Goal: Information Seeking & Learning: Learn about a topic

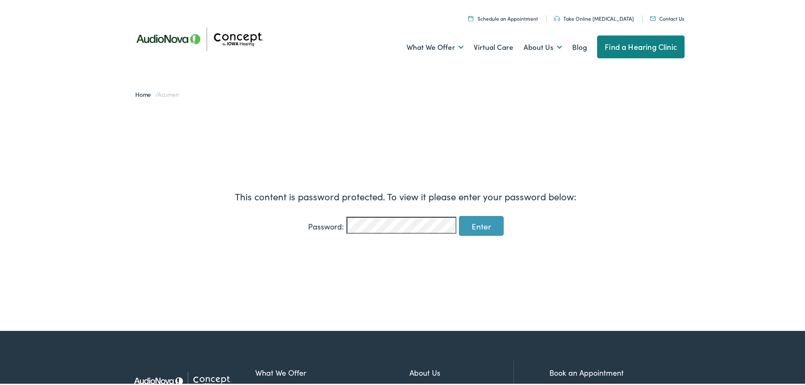
click at [459, 214] on input "Enter" at bounding box center [481, 224] width 45 height 20
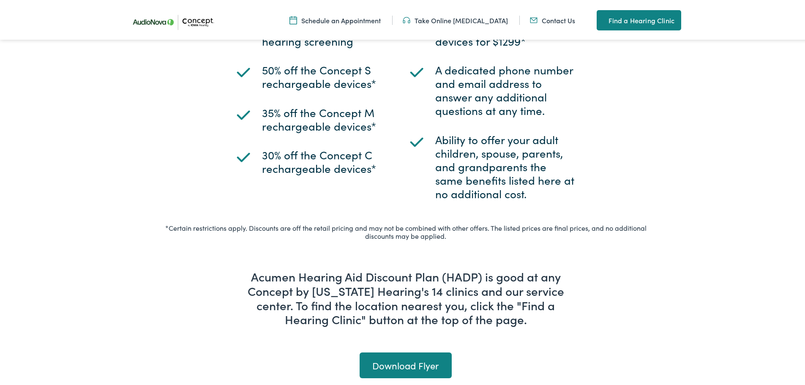
scroll to position [718, 0]
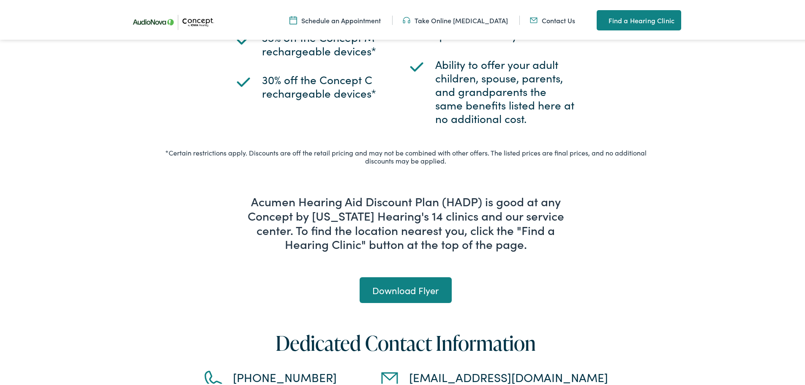
click at [432, 275] on link "Download Flyer" at bounding box center [405, 288] width 92 height 26
click at [639, 16] on link "Find a Hearing Clinic" at bounding box center [638, 18] width 84 height 20
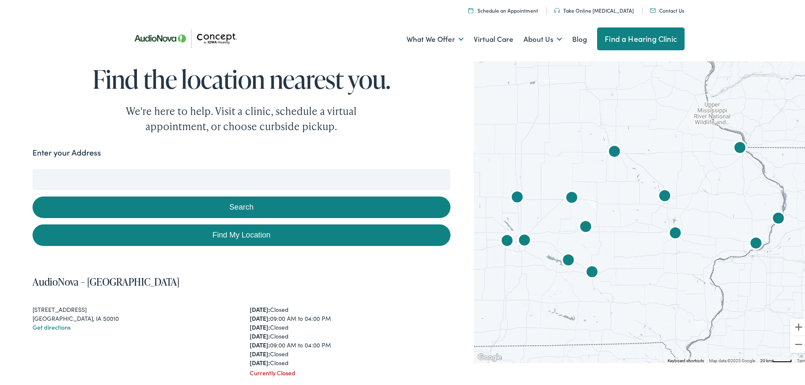
click at [262, 181] on input "Enter your Address" at bounding box center [242, 177] width 418 height 21
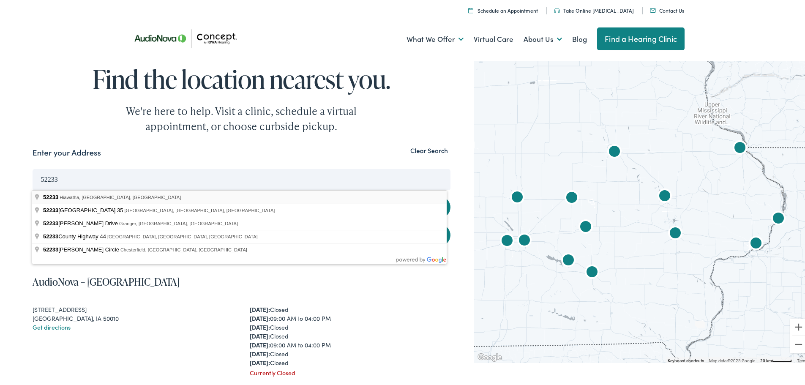
type input "Hiawatha, IA 52233, USA"
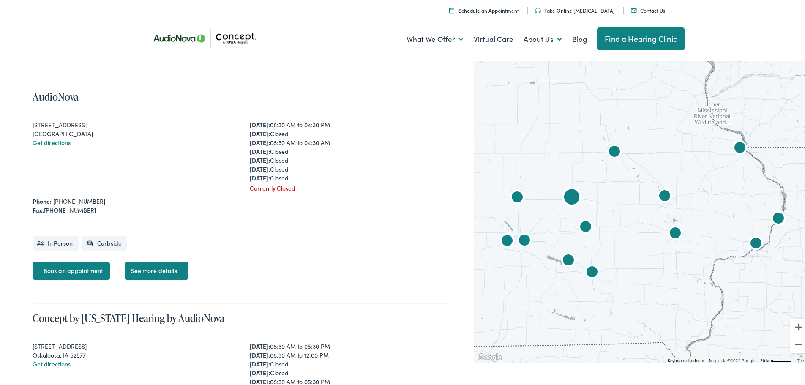
scroll to position [1943, 0]
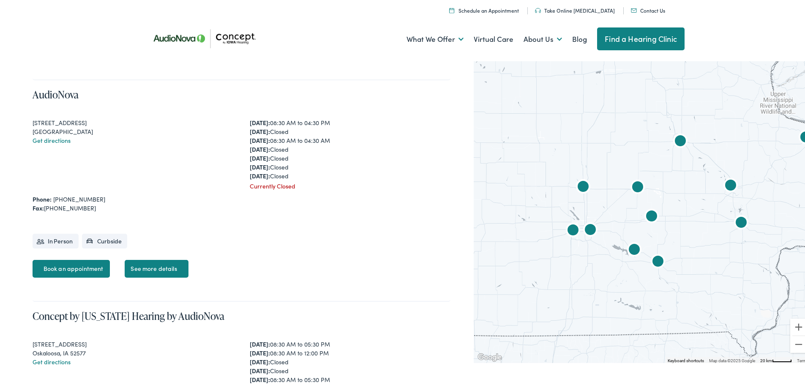
drag, startPoint x: 614, startPoint y: 211, endPoint x: 623, endPoint y: 212, distance: 9.0
click at [623, 212] on div at bounding box center [641, 209] width 337 height 304
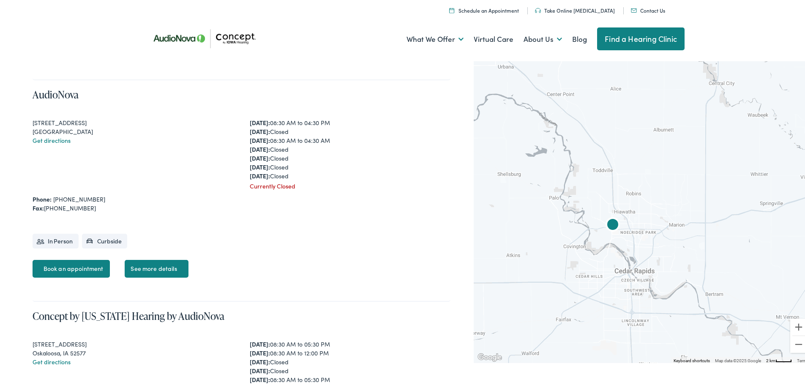
click at [608, 223] on img "AudioNova" at bounding box center [612, 223] width 27 height 27
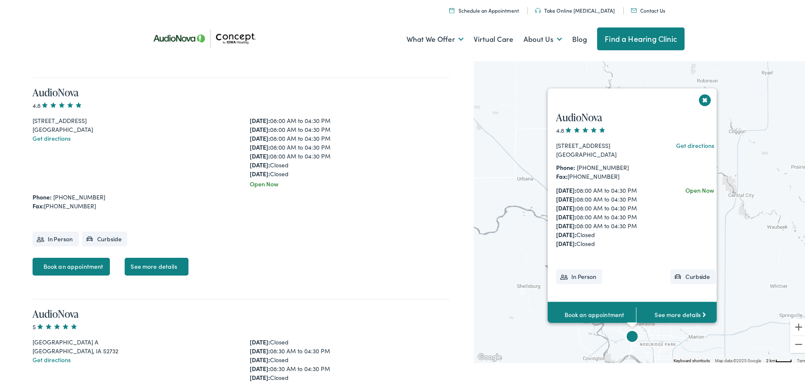
scroll to position [10, 0]
click at [167, 260] on link "See more details" at bounding box center [156, 265] width 63 height 18
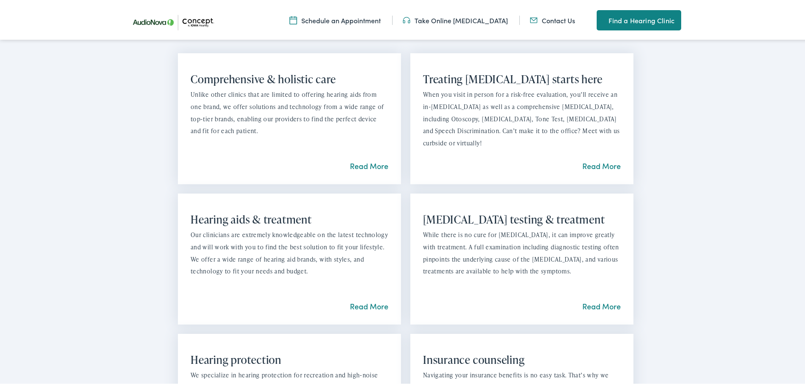
scroll to position [591, 0]
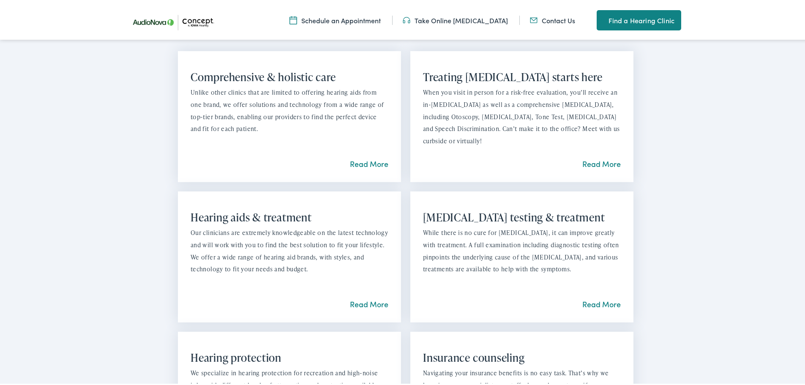
click at [596, 306] on link "Read More" at bounding box center [601, 302] width 38 height 11
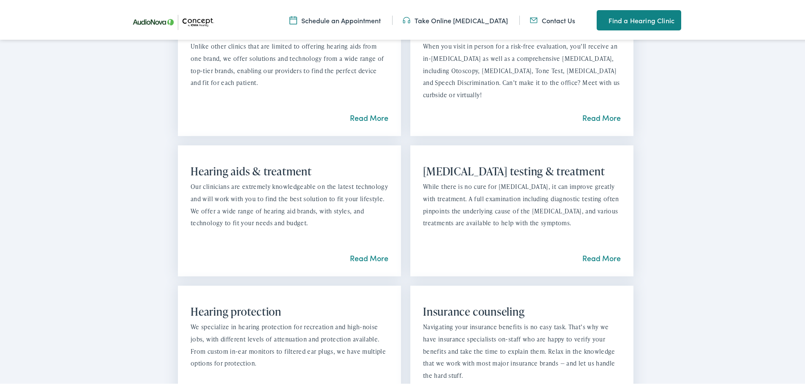
scroll to position [676, 0]
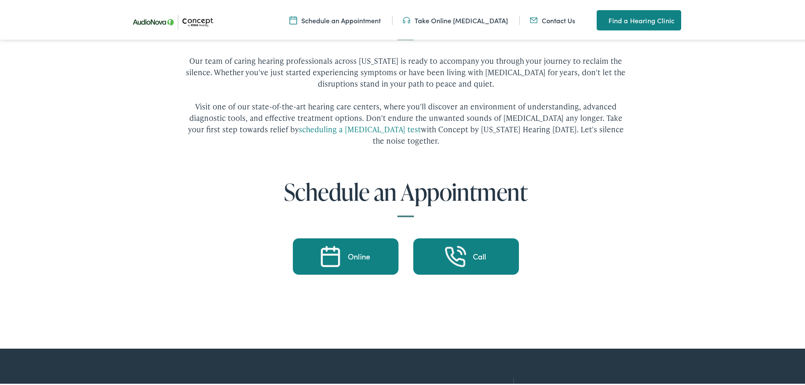
scroll to position [3337, 0]
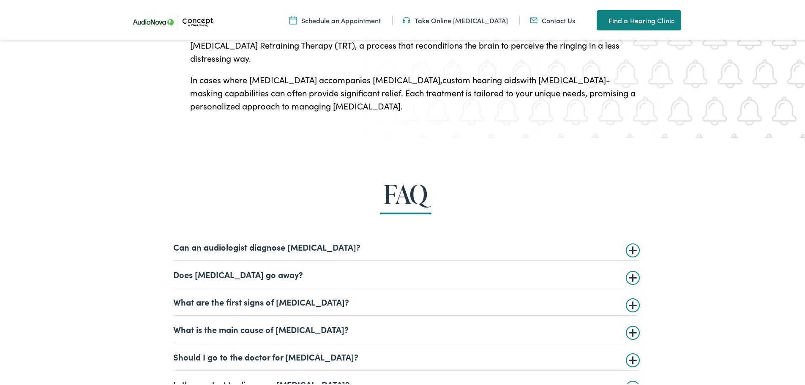
scroll to position [2830, 0]
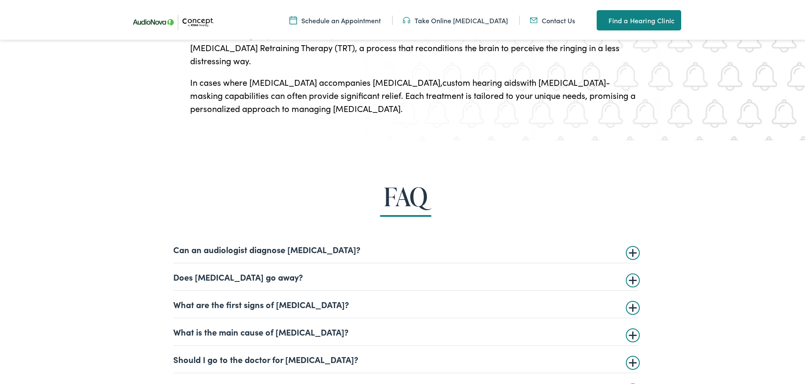
click at [294, 242] on summary "Can an audiologist diagnose [MEDICAL_DATA]?" at bounding box center [405, 247] width 465 height 10
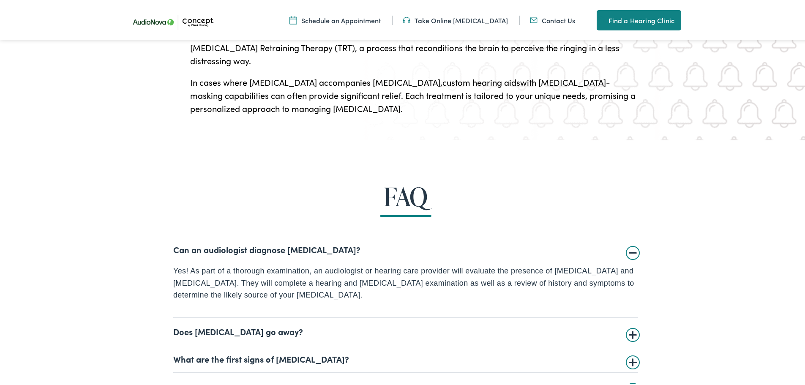
click at [256, 234] on details "Can an audiologist diagnose [MEDICAL_DATA]? Yes! As part of a thorough examinat…" at bounding box center [405, 275] width 465 height 82
drag, startPoint x: 641, startPoint y: 93, endPoint x: 632, endPoint y: 93, distance: 9.3
click at [639, 181] on div "FAQ Can an audiologist diagnose [MEDICAL_DATA]? Yes! As part of a thorough exam…" at bounding box center [406, 331] width 746 height 300
click at [627, 242] on summary "Can an audiologist diagnose [MEDICAL_DATA]?" at bounding box center [405, 247] width 465 height 10
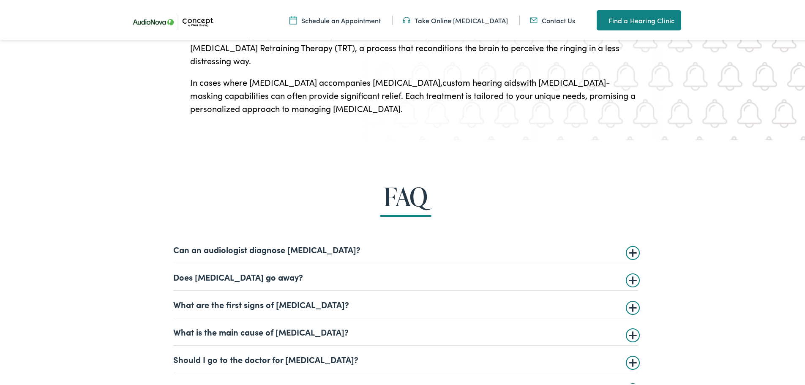
click at [301, 380] on summary "Is there a test to diagnose [MEDICAL_DATA]?" at bounding box center [405, 385] width 465 height 10
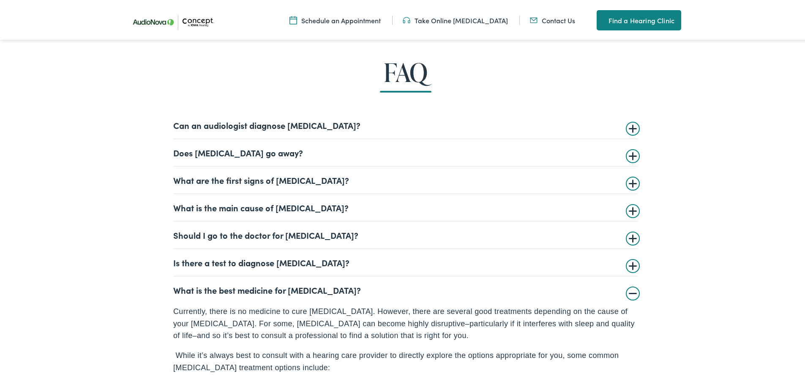
scroll to position [2956, 0]
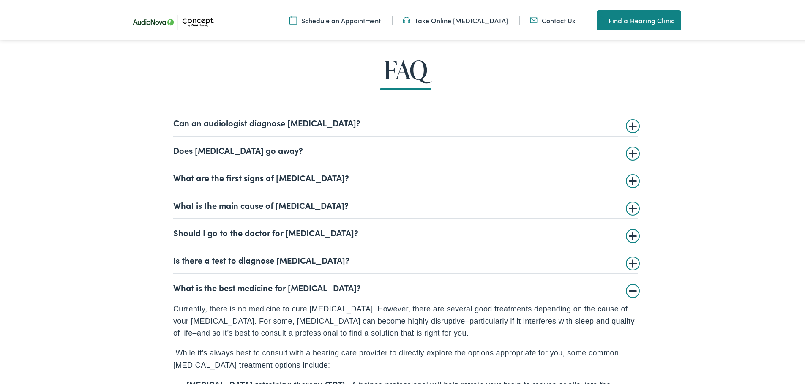
click at [579, 377] on p "– [MEDICAL_DATA] retraining therapy (TRT) – A trained professional will help re…" at bounding box center [405, 389] width 465 height 24
drag, startPoint x: 579, startPoint y: 223, endPoint x: 351, endPoint y: 253, distance: 229.6
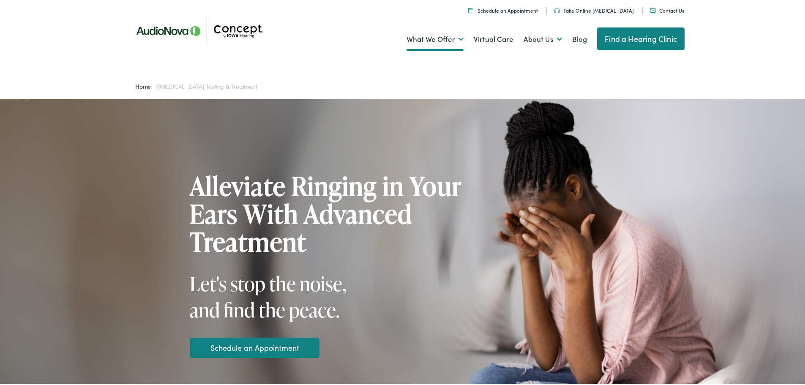
scroll to position [0, 0]
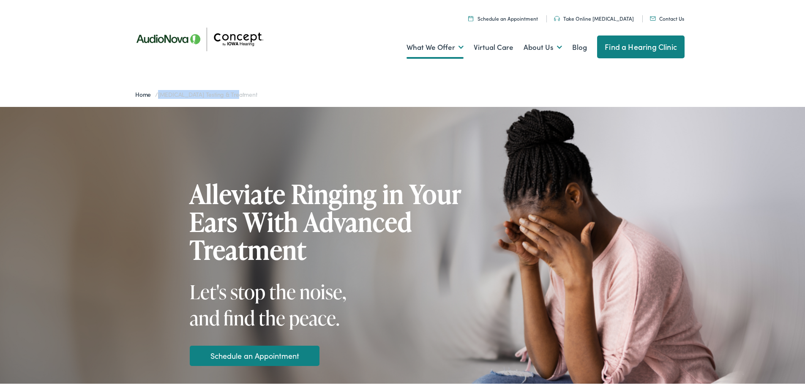
drag, startPoint x: 158, startPoint y: 93, endPoint x: 247, endPoint y: 93, distance: 89.1
click at [247, 93] on div "Home / [MEDICAL_DATA] Testing & Treatment" at bounding box center [405, 92] width 557 height 25
copy span "[MEDICAL_DATA] Testing & Treatment"
